Goal: Information Seeking & Learning: Learn about a topic

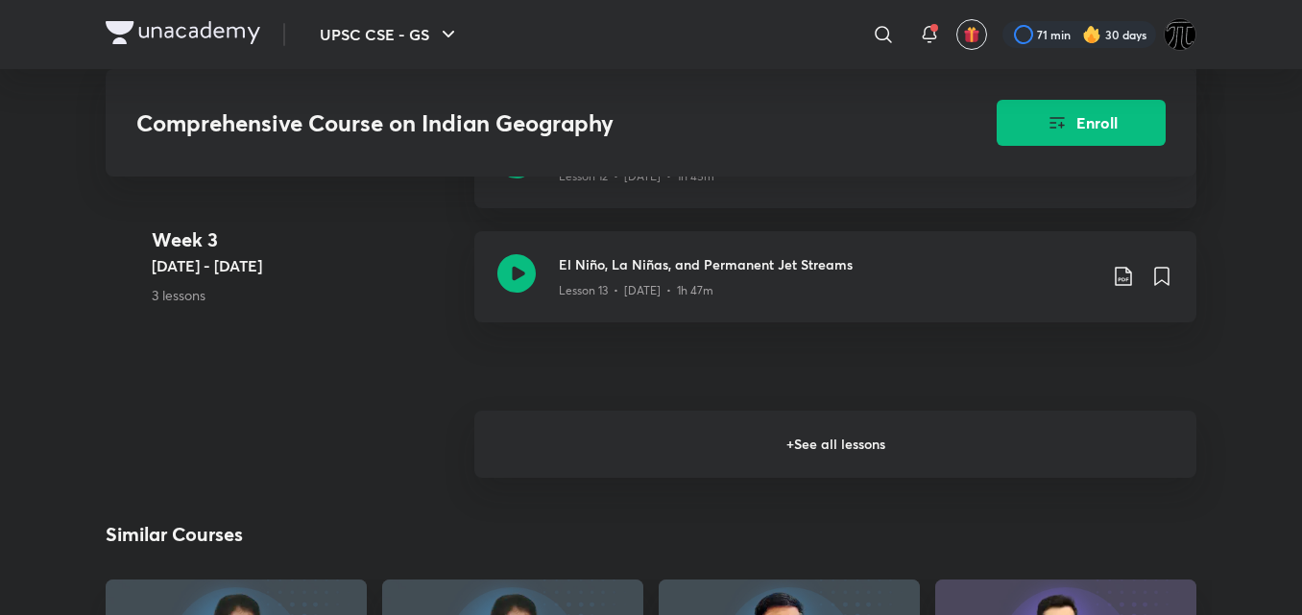
scroll to position [2684, 0]
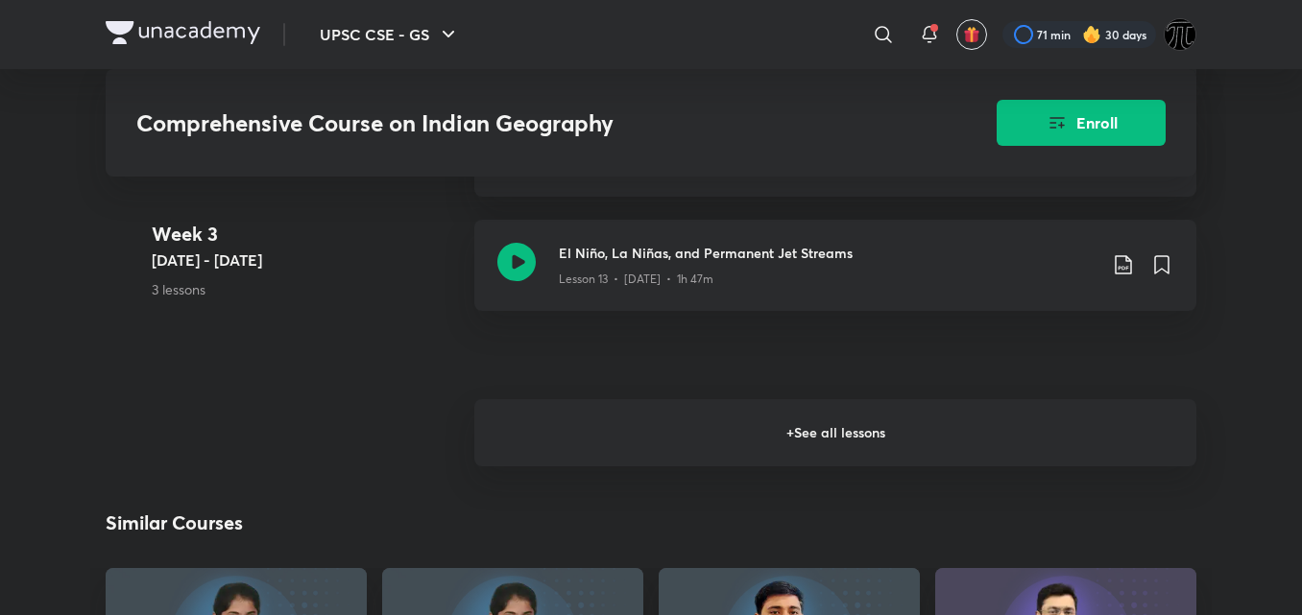
click at [919, 399] on h6 "+ See all lessons" at bounding box center [835, 432] width 722 height 67
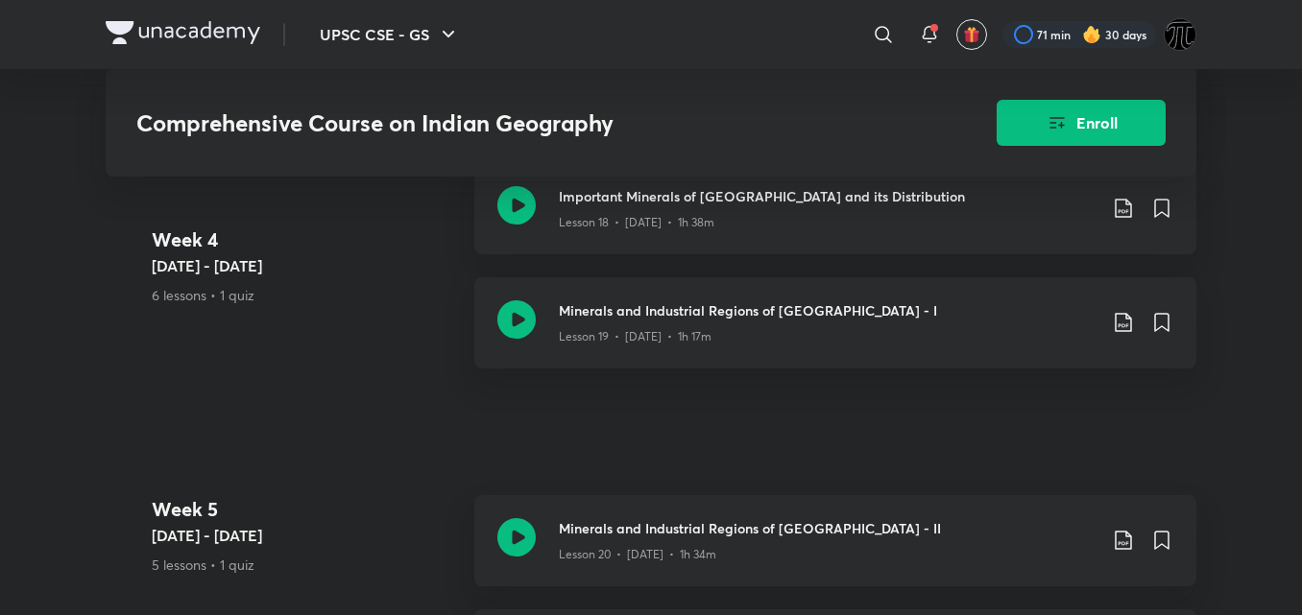
scroll to position [3551, 0]
